Goal: Task Accomplishment & Management: Complete application form

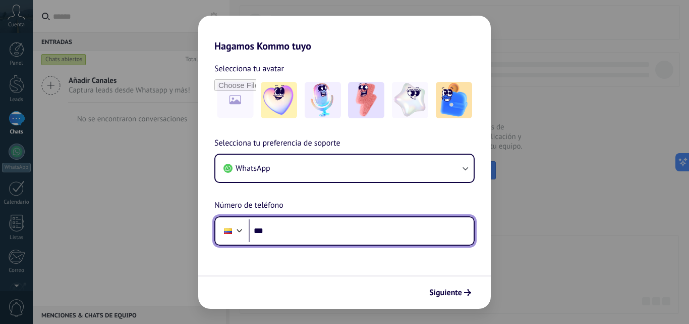
click at [356, 235] on input "***" at bounding box center [361, 230] width 225 height 23
type input "**********"
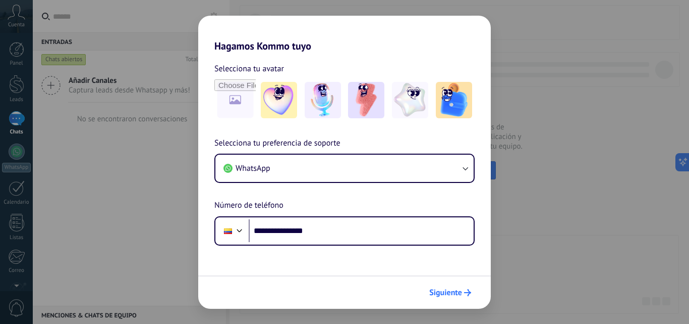
click at [454, 289] on span "Siguiente" at bounding box center [446, 292] width 33 height 7
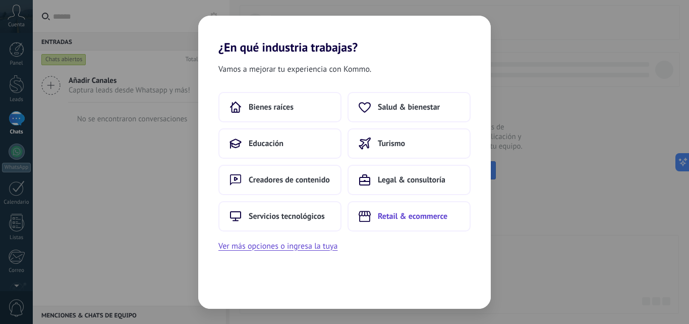
click at [419, 211] on span "Retail & ecommerce" at bounding box center [413, 216] width 70 height 10
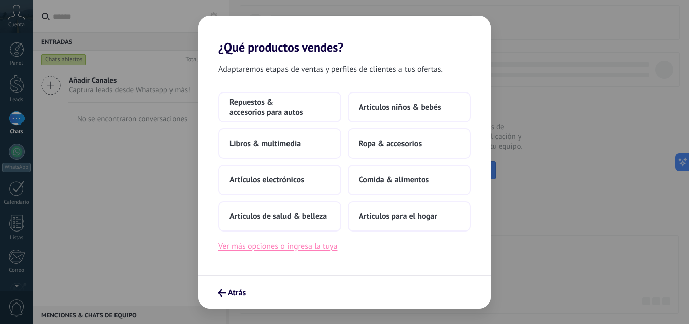
click at [290, 248] on button "Ver más opciones o ingresa la tuya" at bounding box center [278, 245] width 119 height 13
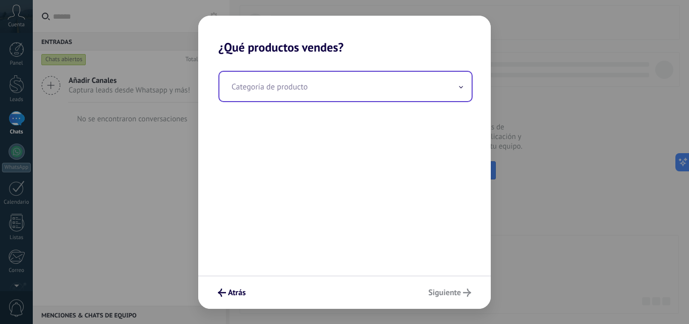
click at [287, 93] on input "text" at bounding box center [346, 86] width 252 height 29
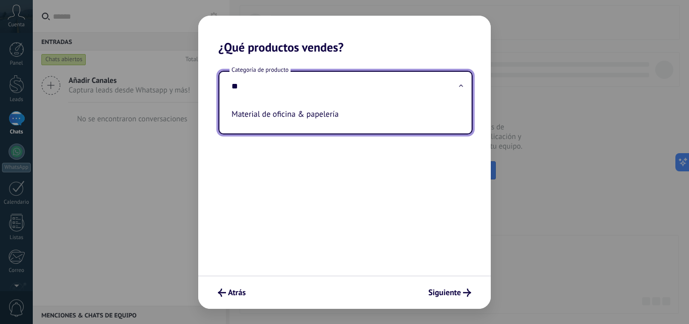
type input "*"
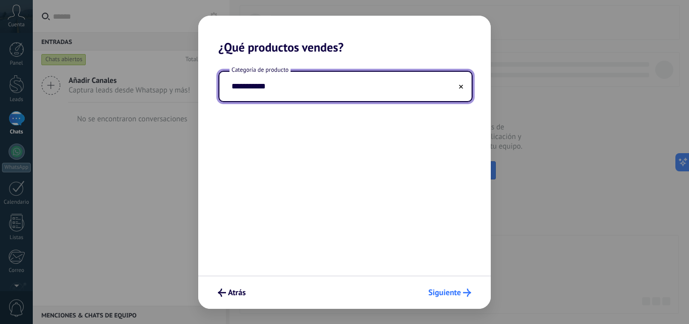
type input "**********"
click at [449, 296] on span "Siguiente" at bounding box center [444, 292] width 33 height 7
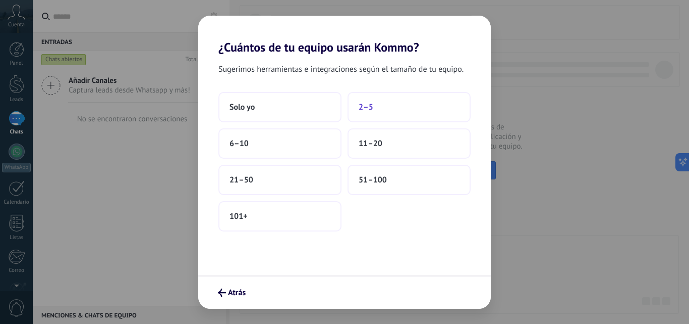
click at [364, 108] on span "2–5" at bounding box center [366, 107] width 15 height 10
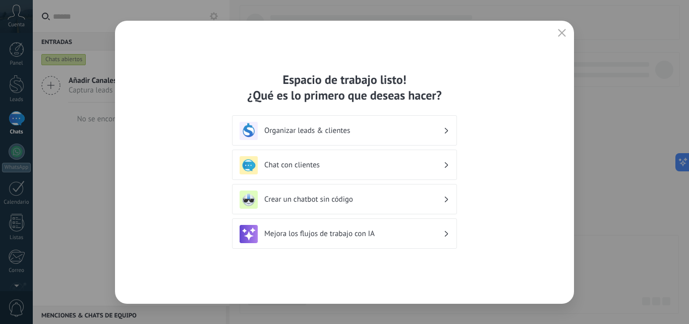
click at [561, 32] on icon "button" at bounding box center [562, 33] width 8 height 8
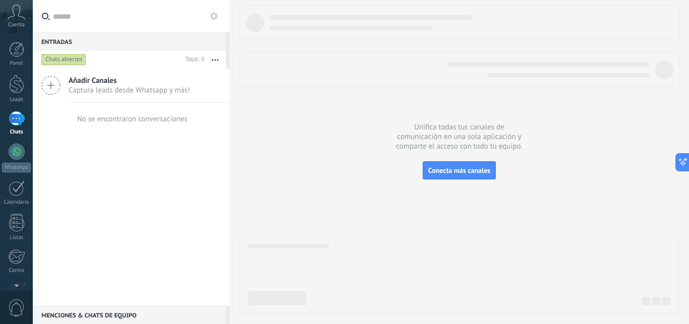
scroll to position [96, 0]
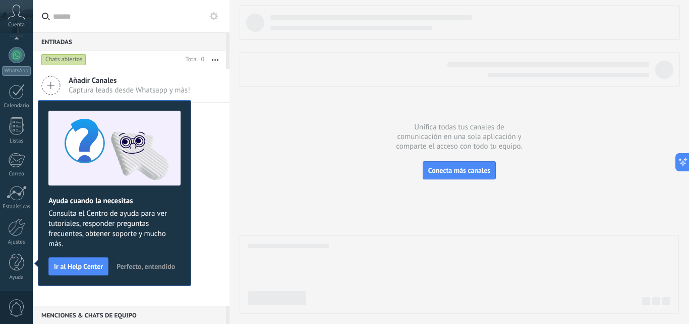
click at [24, 15] on icon at bounding box center [17, 12] width 18 height 15
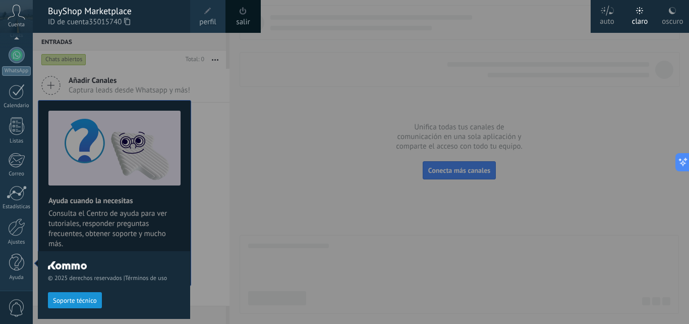
click at [130, 20] on icon at bounding box center [127, 22] width 6 height 8
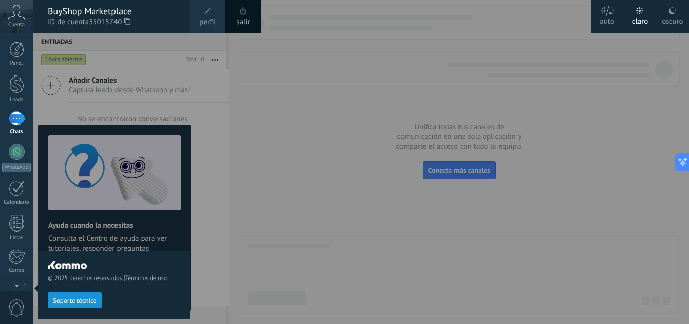
click at [303, 203] on div at bounding box center [377, 162] width 689 height 324
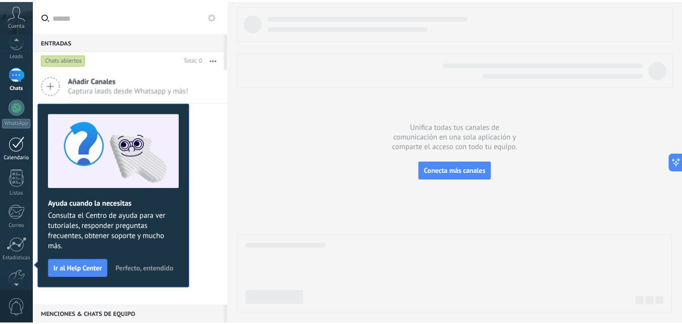
scroll to position [96, 0]
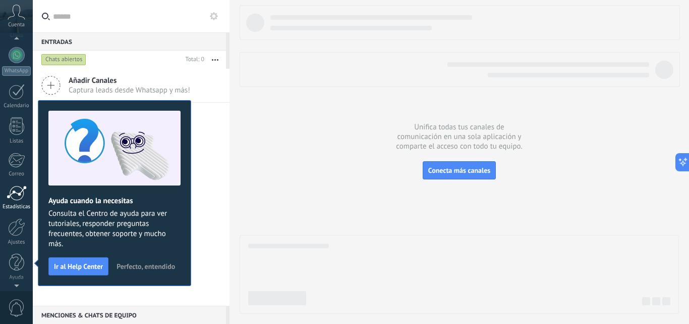
click at [24, 196] on div at bounding box center [17, 192] width 20 height 15
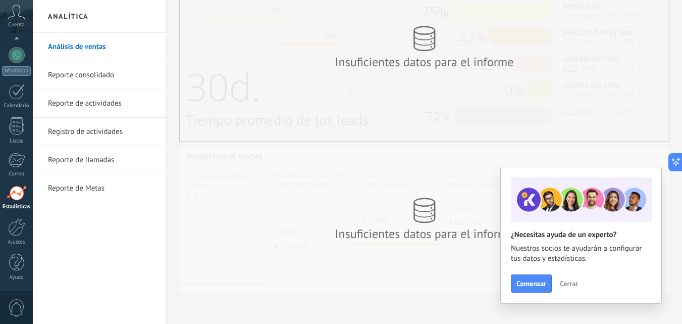
scroll to position [266, 0]
click at [19, 59] on div at bounding box center [17, 55] width 16 height 16
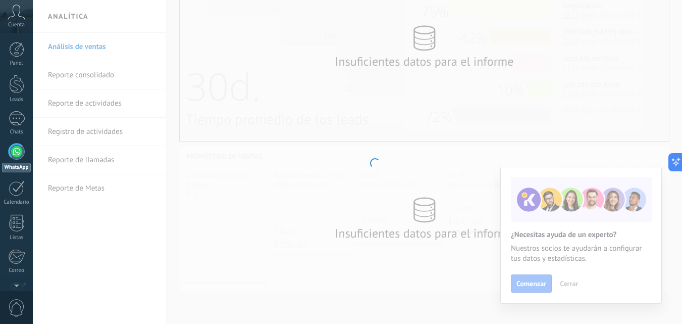
click at [16, 16] on icon at bounding box center [17, 12] width 18 height 15
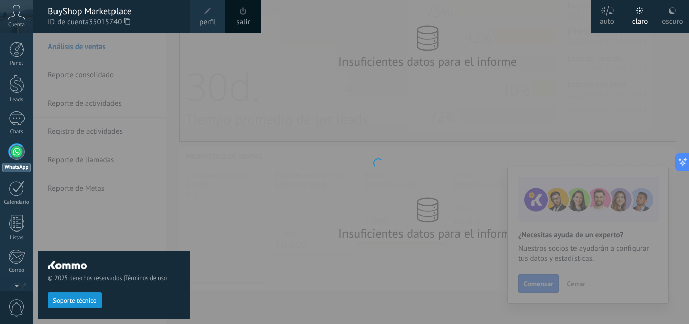
click at [130, 22] on icon at bounding box center [127, 22] width 6 height 8
